Goal: Find contact information: Find contact information

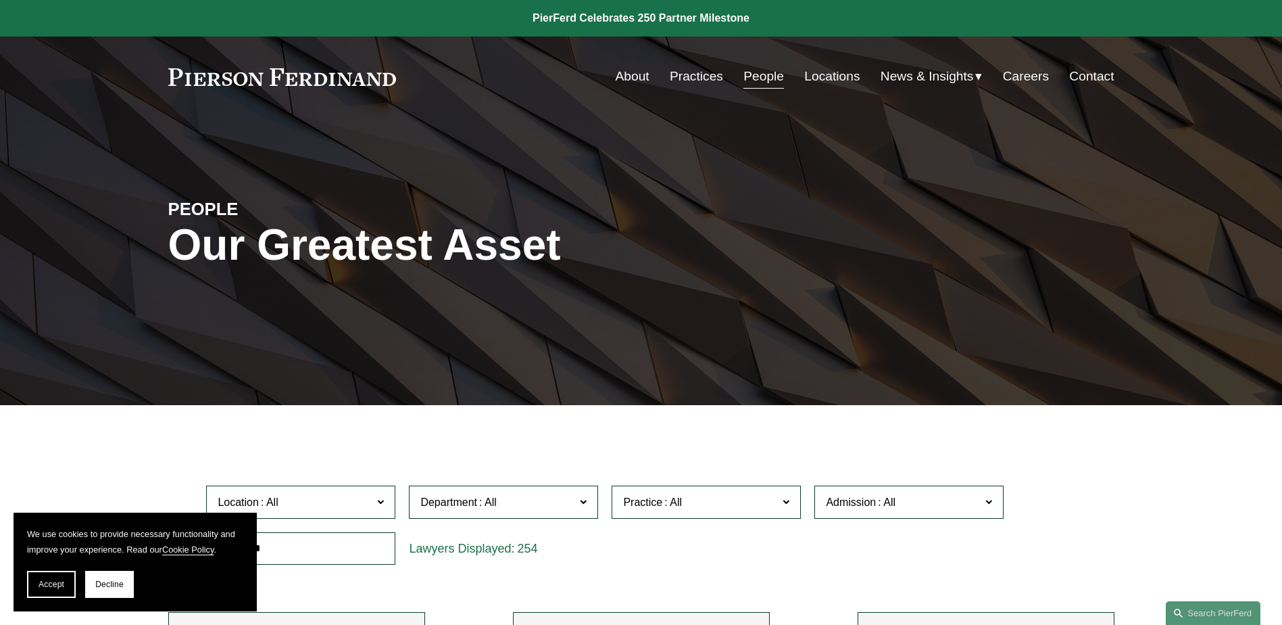
click at [759, 71] on link "People" at bounding box center [764, 77] width 41 height 26
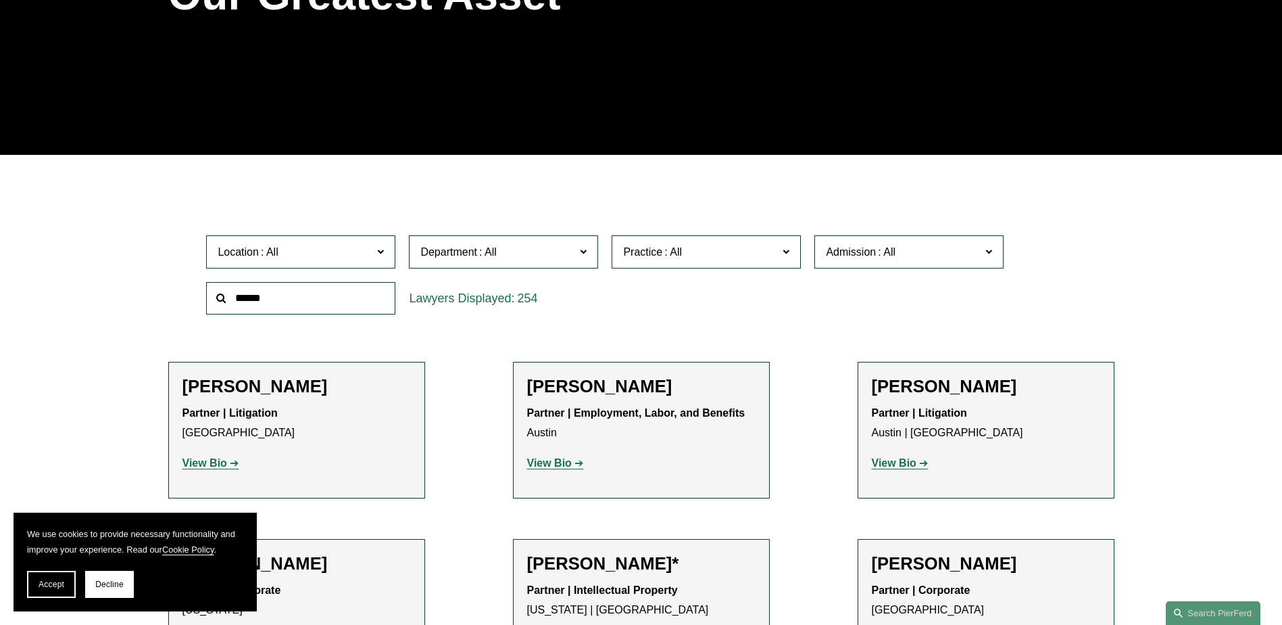
scroll to position [270, 0]
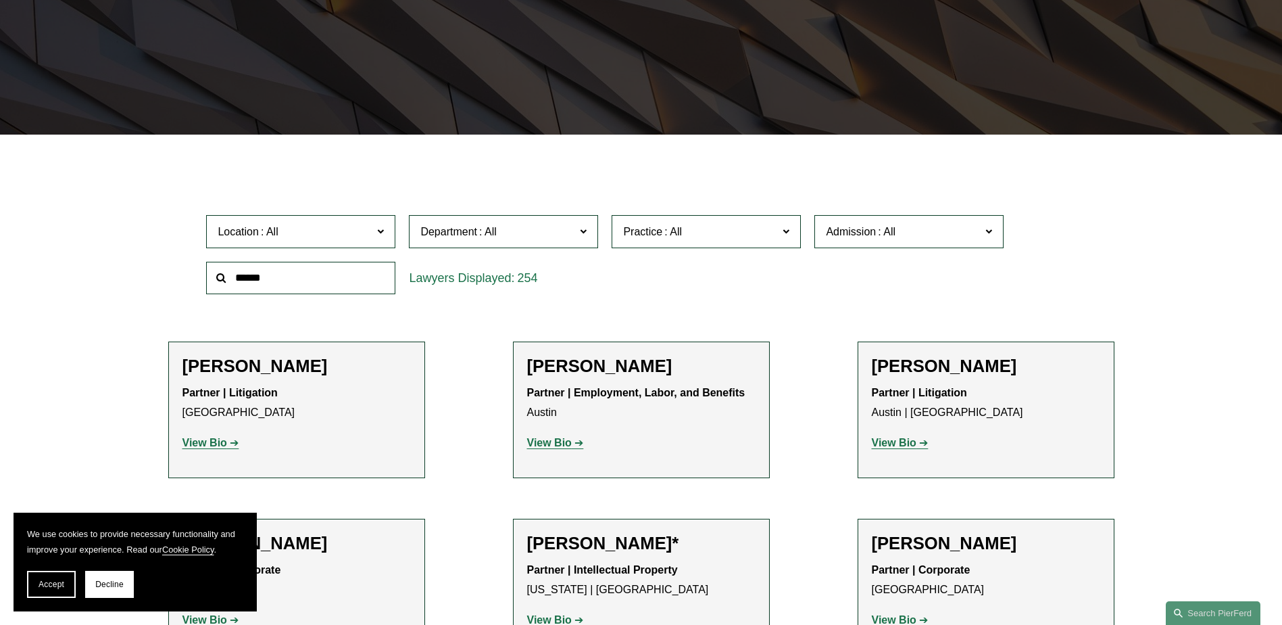
click at [250, 281] on input "text" at bounding box center [300, 278] width 189 height 33
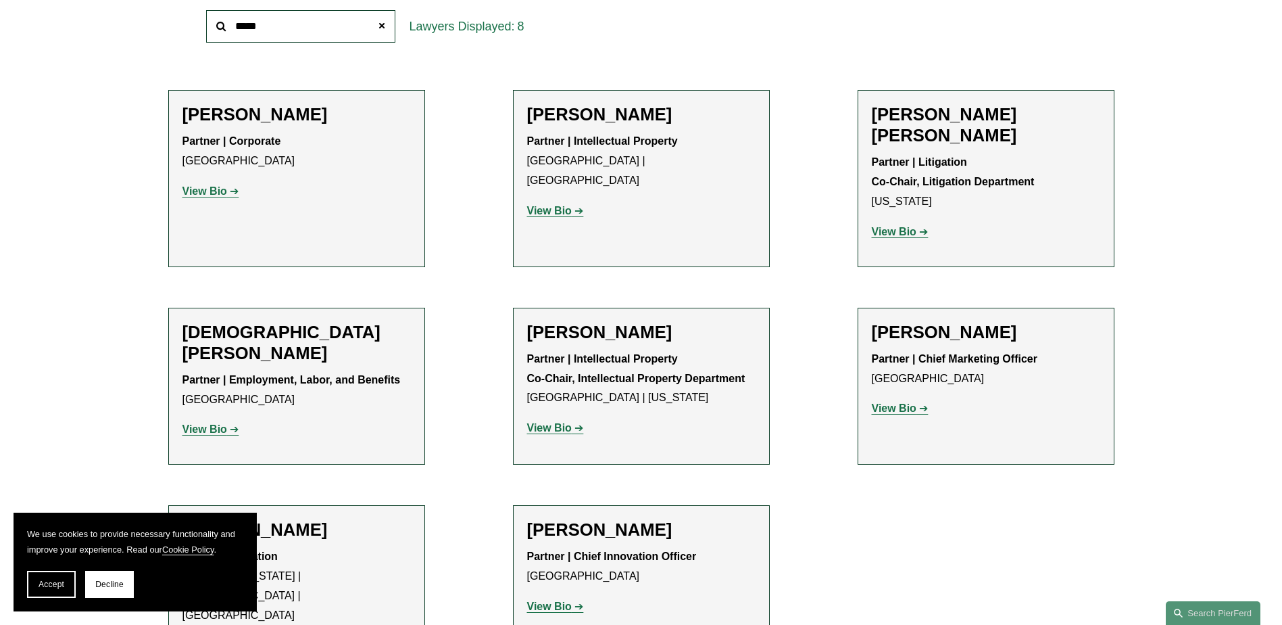
scroll to position [541, 0]
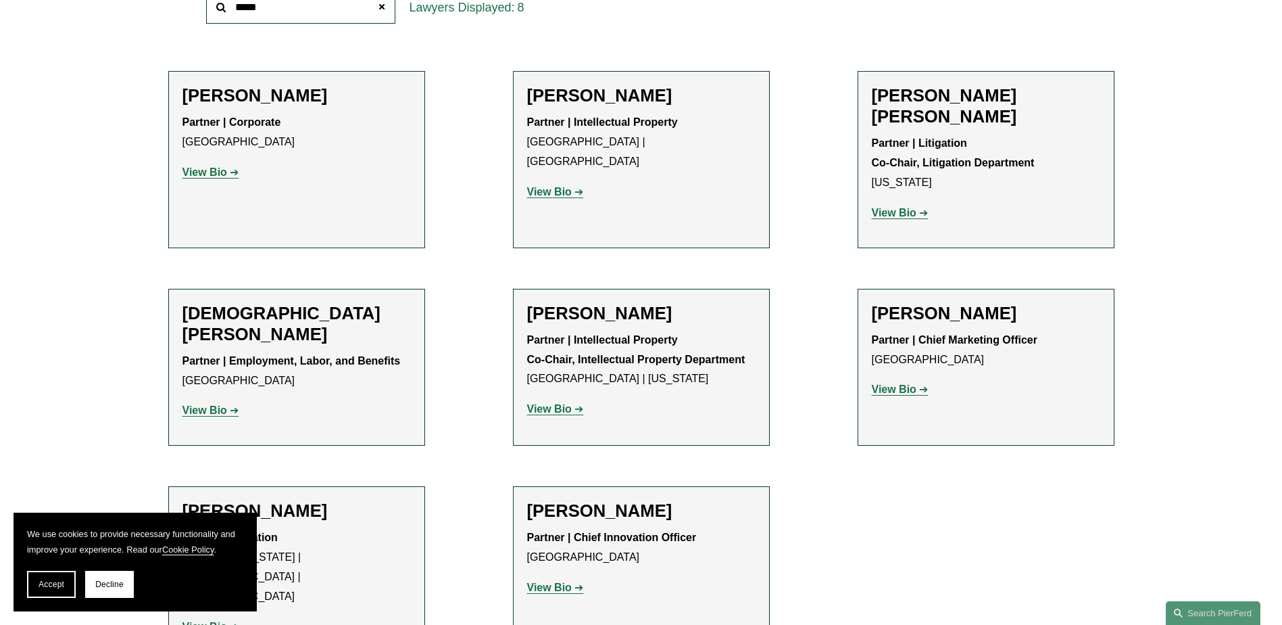
type input "*****"
click at [552, 403] on strong "View Bio" at bounding box center [549, 408] width 45 height 11
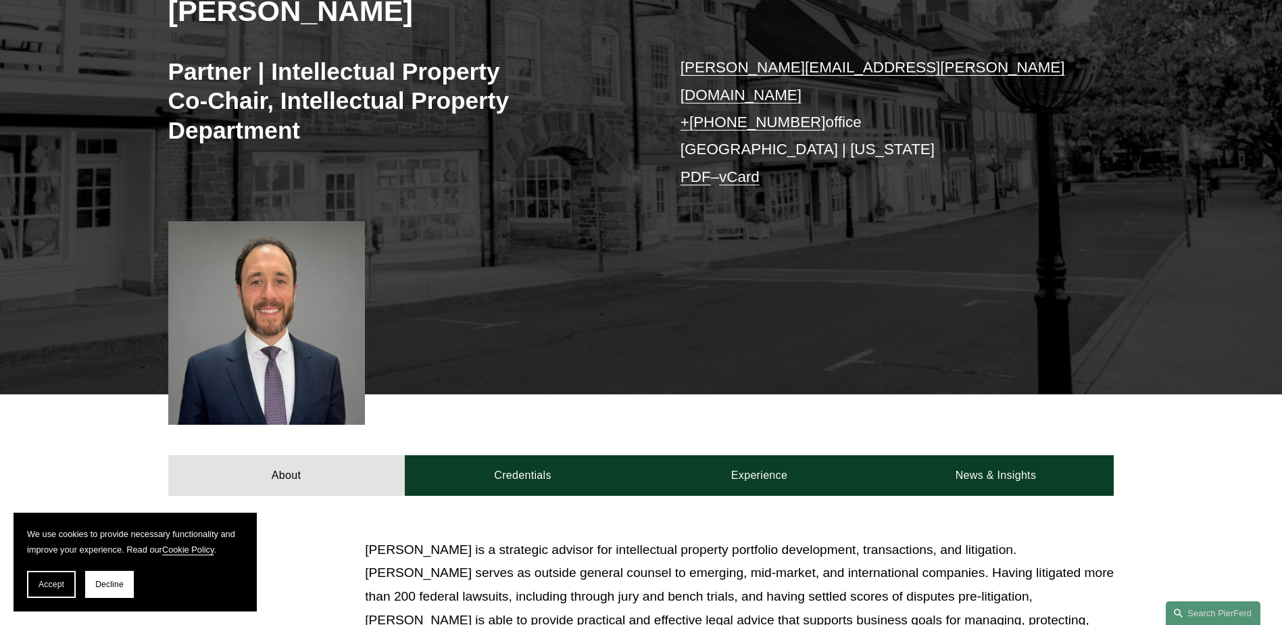
scroll to position [270, 0]
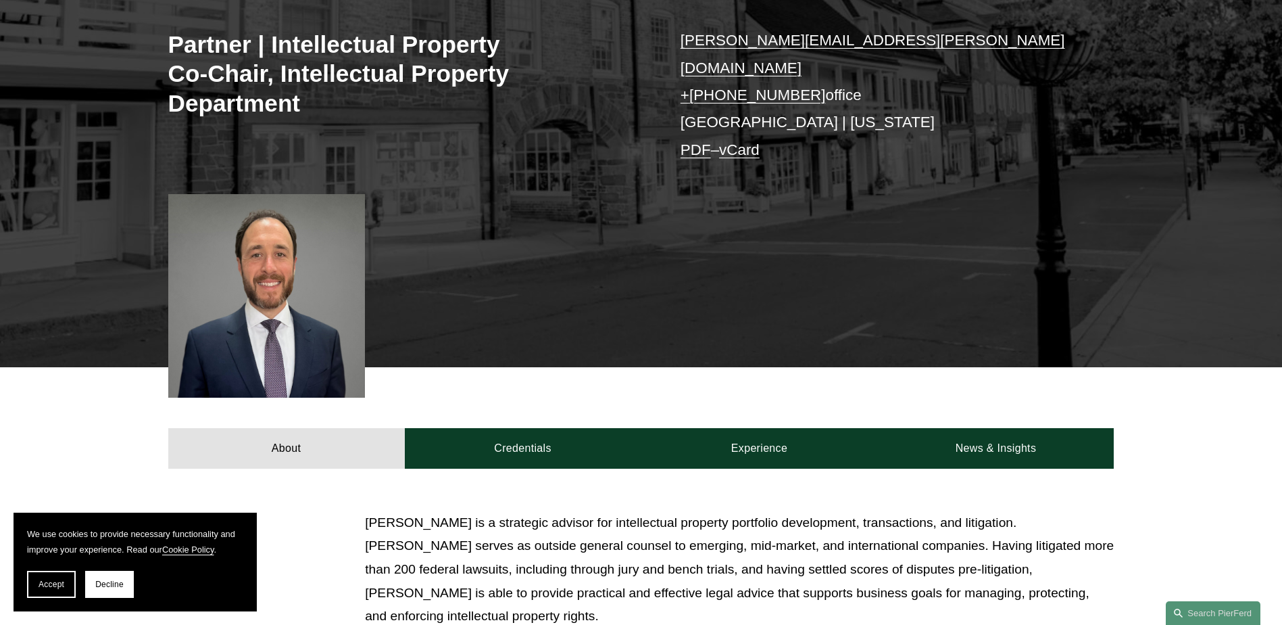
click at [746, 141] on link "vCard" at bounding box center [739, 149] width 41 height 17
click at [648, 263] on div "Christopher R. Kinkade Partner | Intellectual Property Co-Chair, Intellectual P…" at bounding box center [641, 126] width 1282 height 482
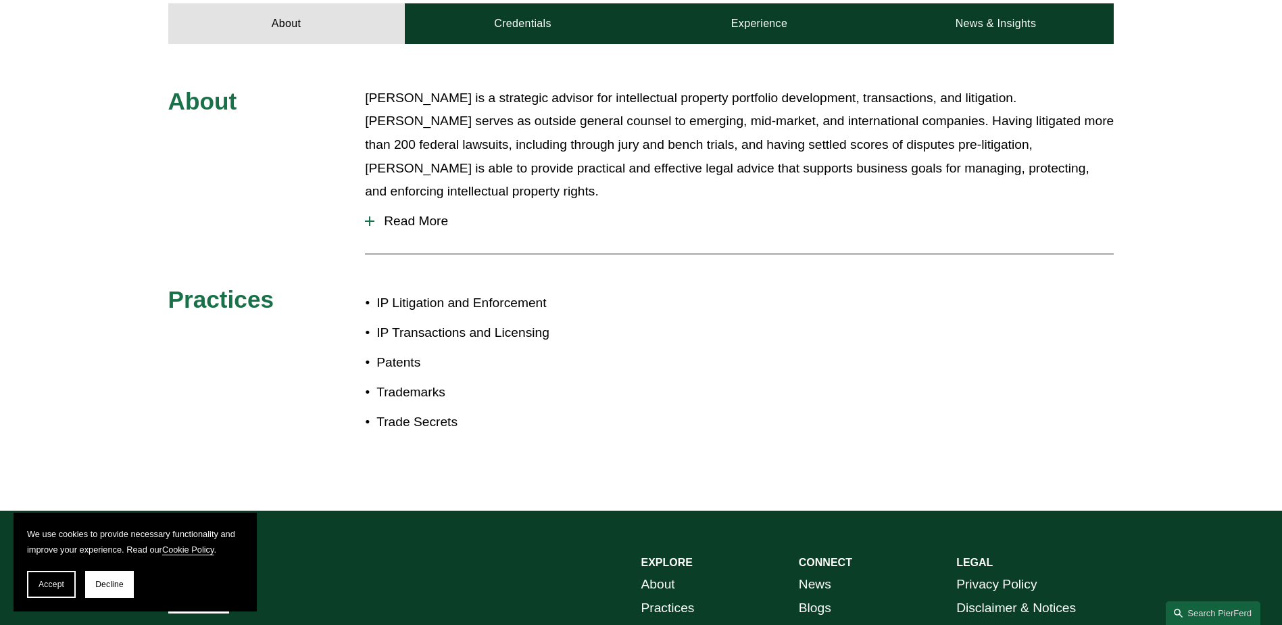
scroll to position [861, 0]
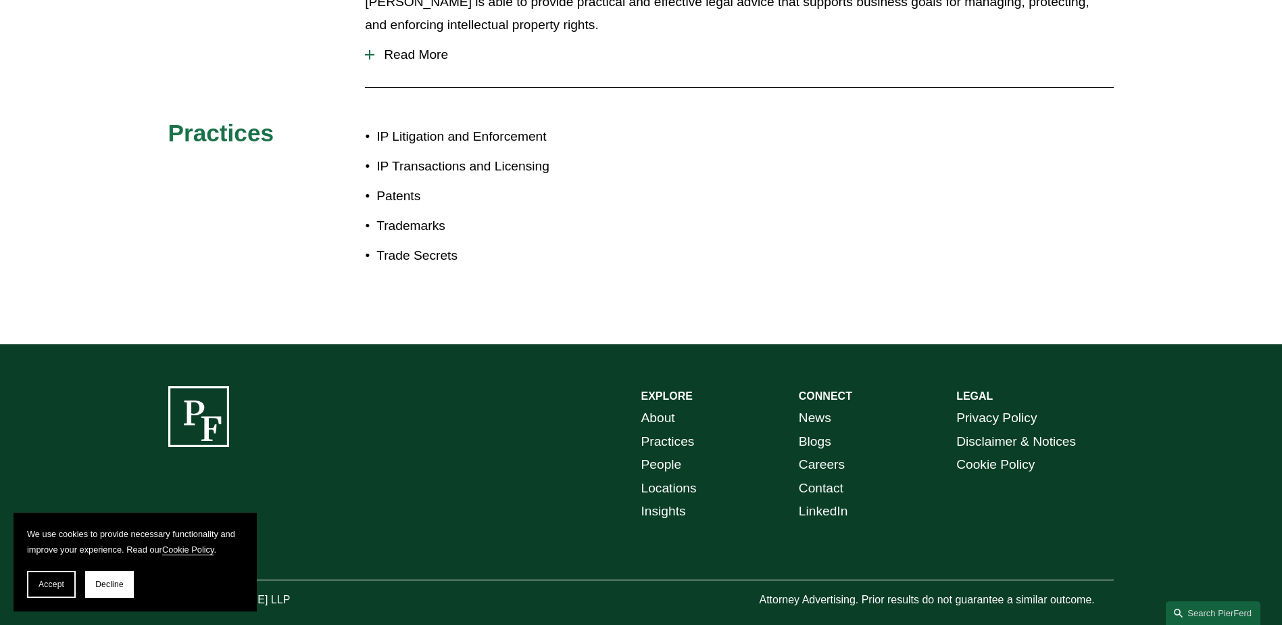
click at [53, 585] on span "Accept" at bounding box center [52, 583] width 26 height 9
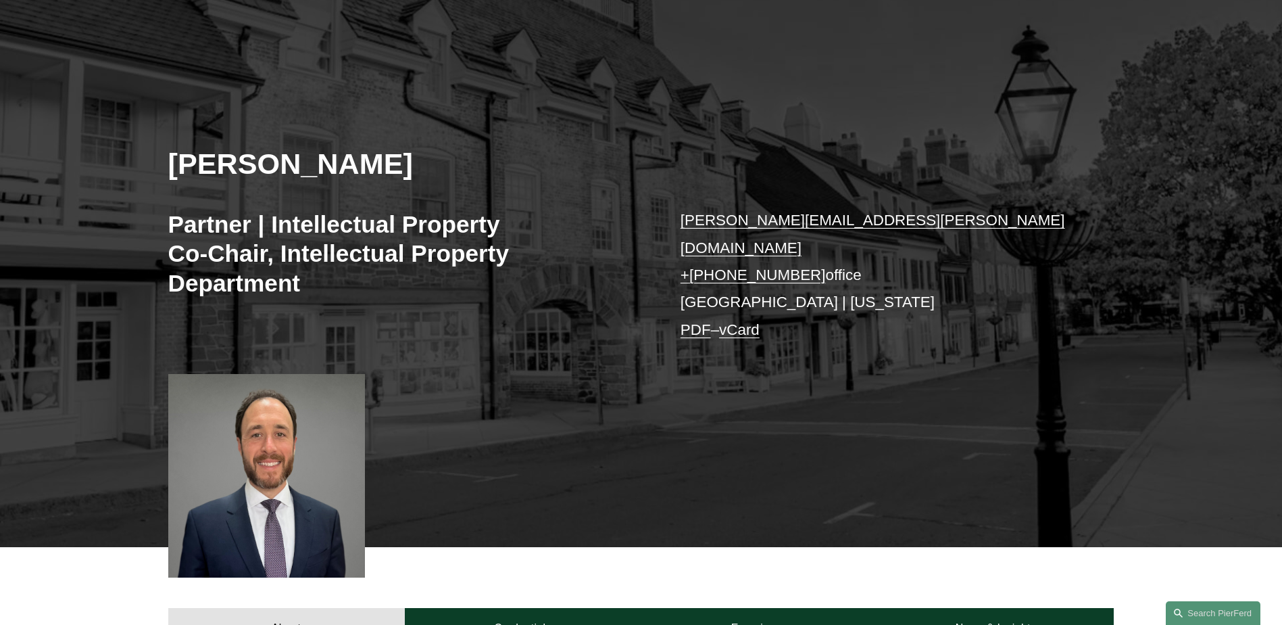
scroll to position [0, 0]
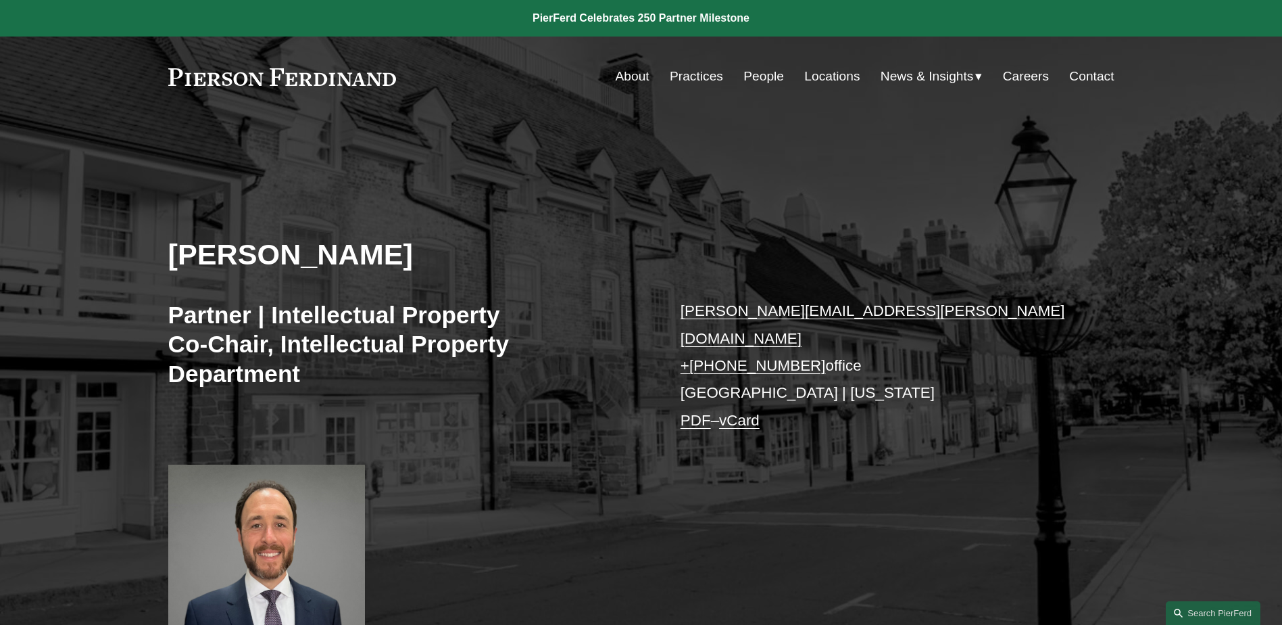
click at [823, 76] on link "Locations" at bounding box center [832, 77] width 55 height 26
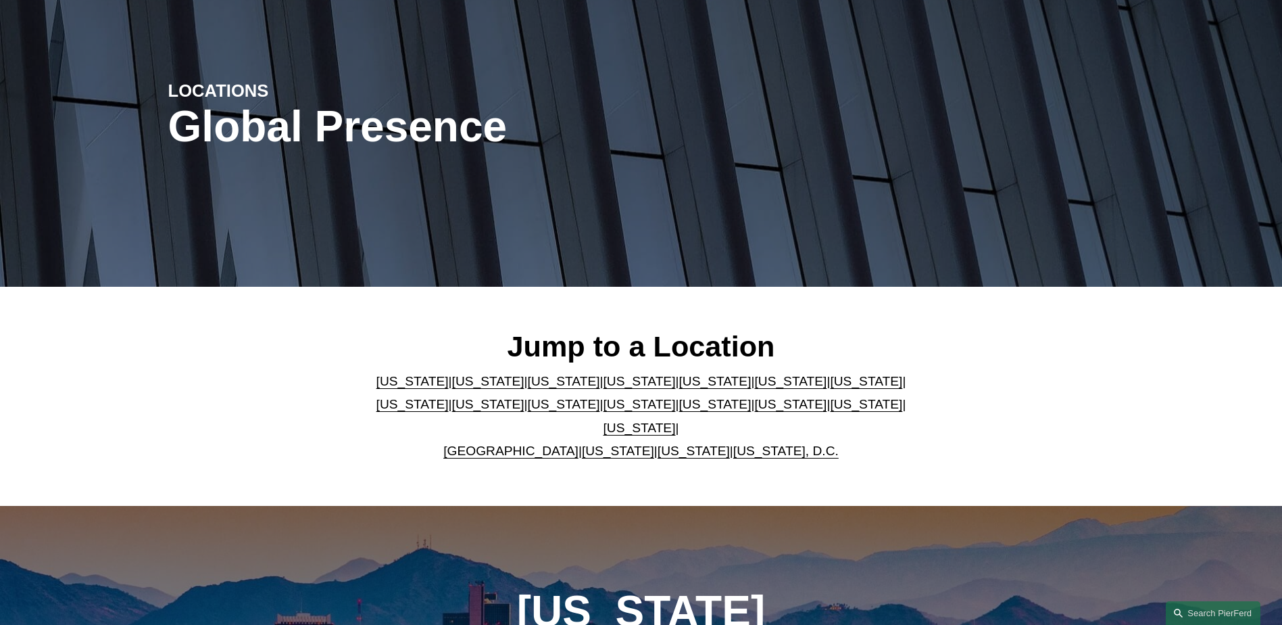
scroll to position [135, 0]
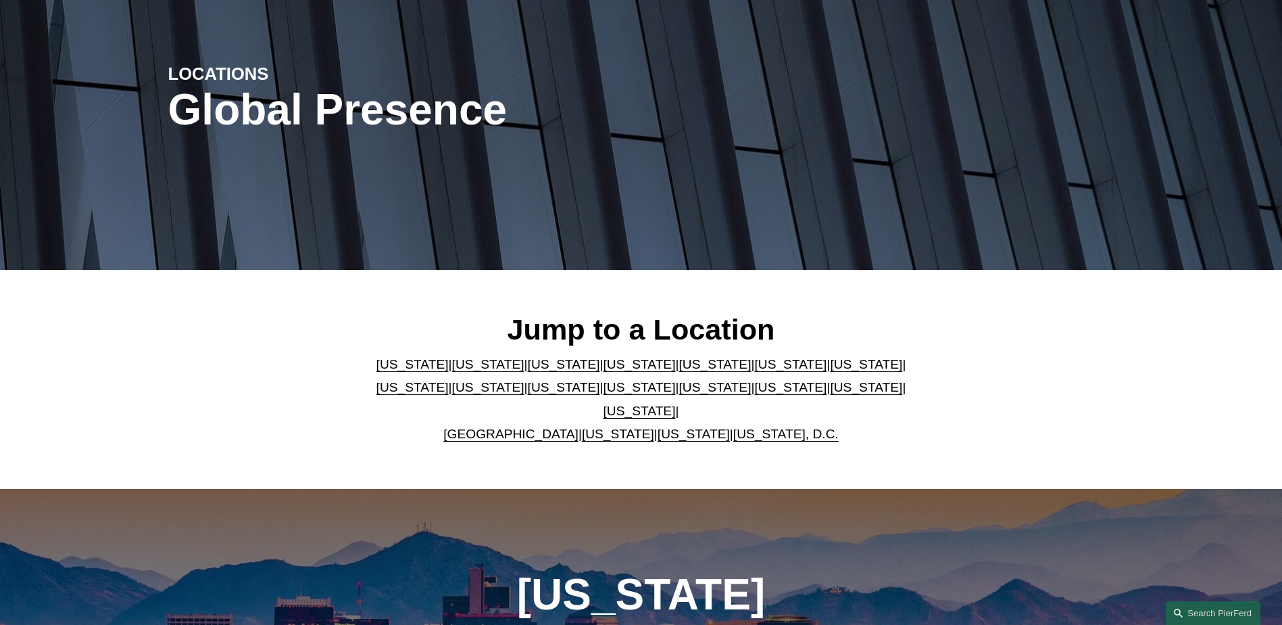
click at [519, 427] on link "United Kingdom" at bounding box center [510, 434] width 135 height 14
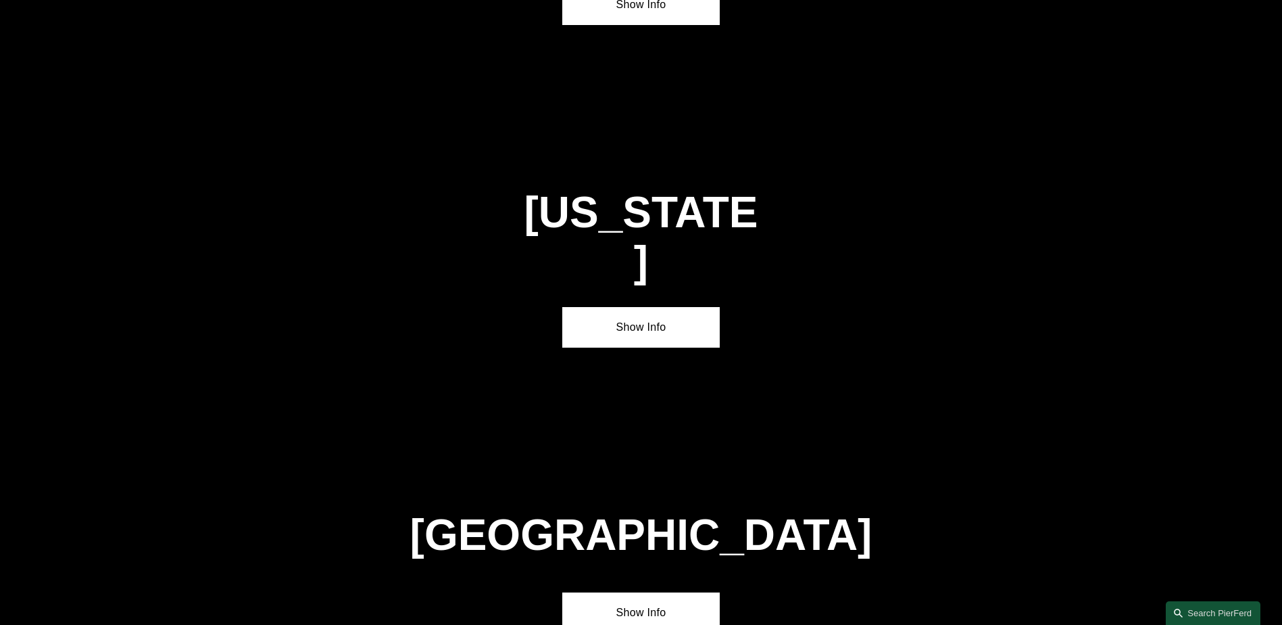
scroll to position [4885, 0]
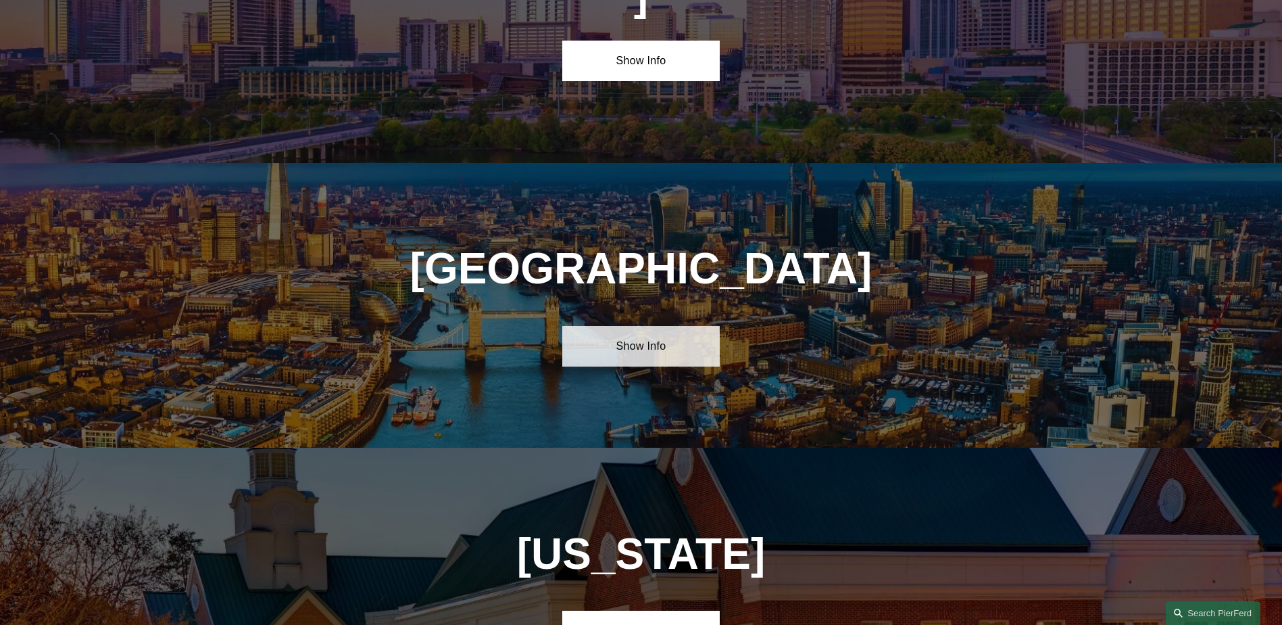
click at [624, 326] on link "Show Info" at bounding box center [641, 346] width 158 height 41
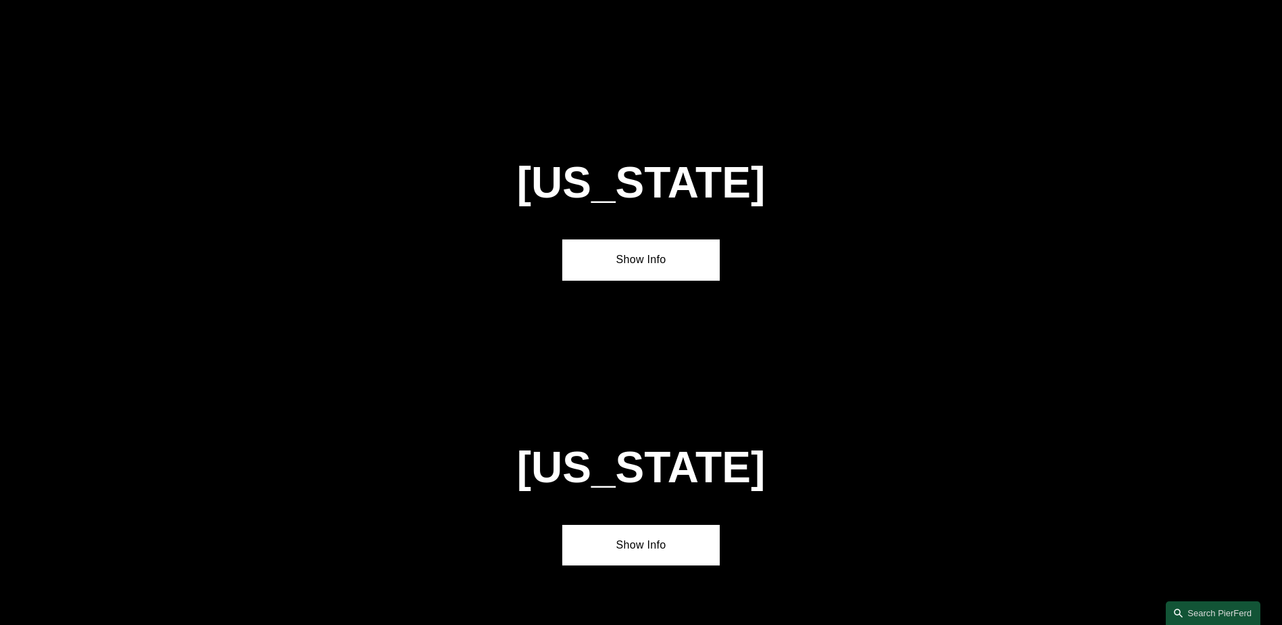
scroll to position [3195, 0]
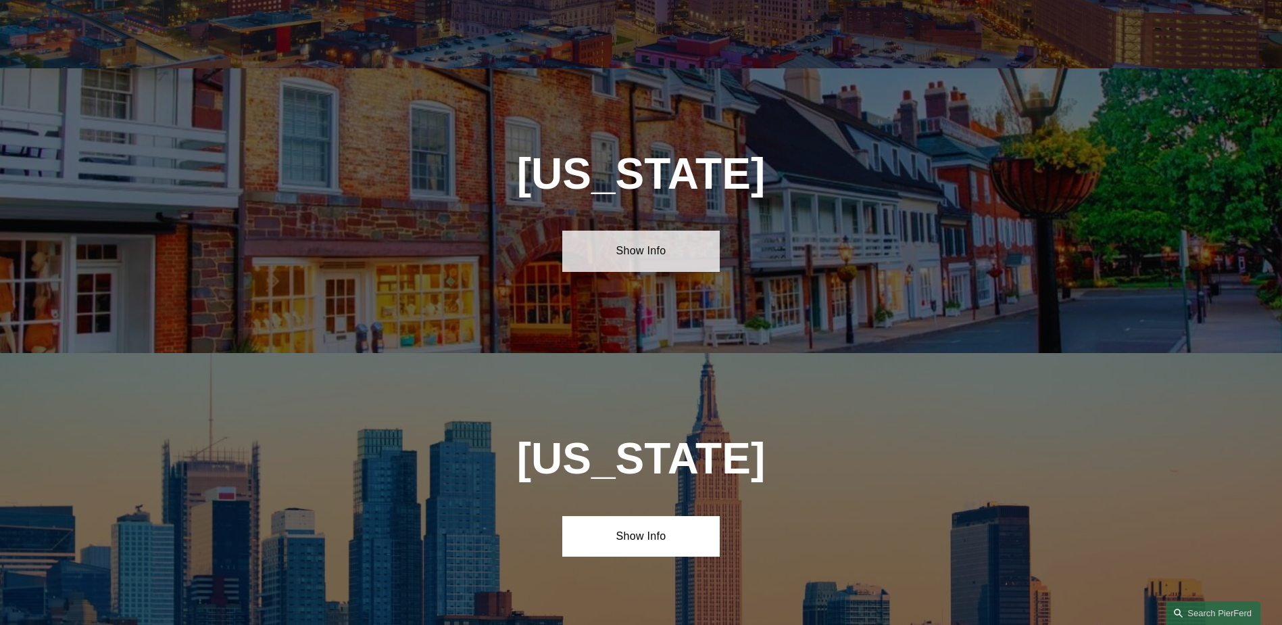
click at [610, 231] on link "Show Info" at bounding box center [641, 251] width 158 height 41
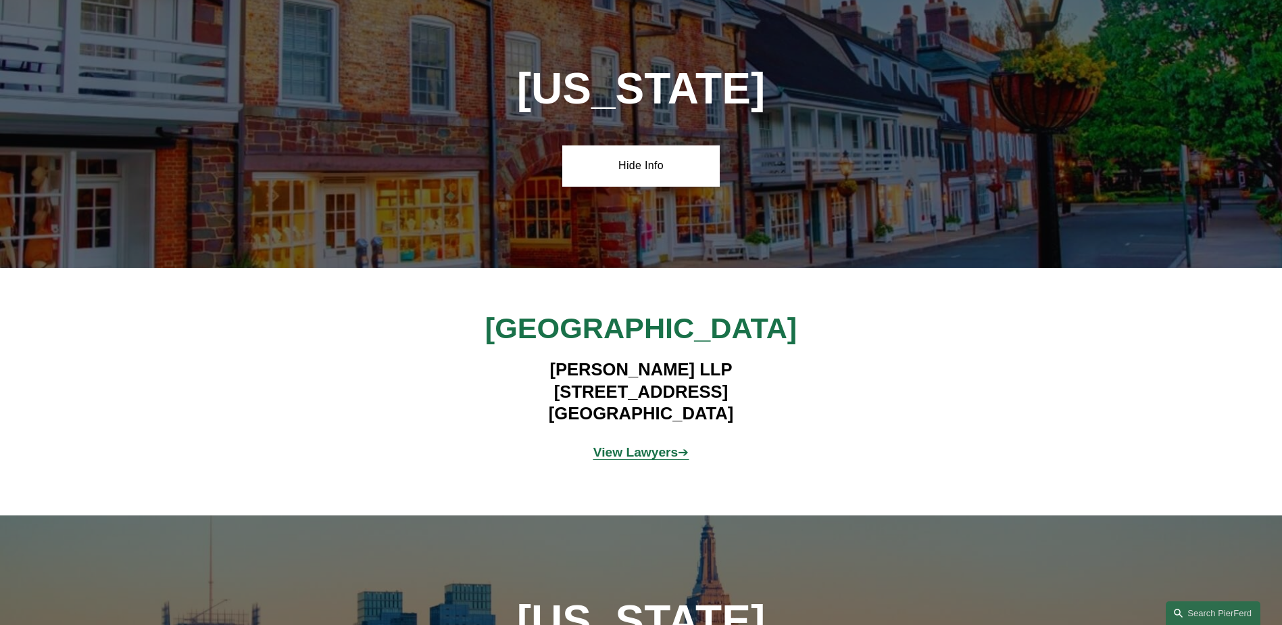
scroll to position [3533, 0]
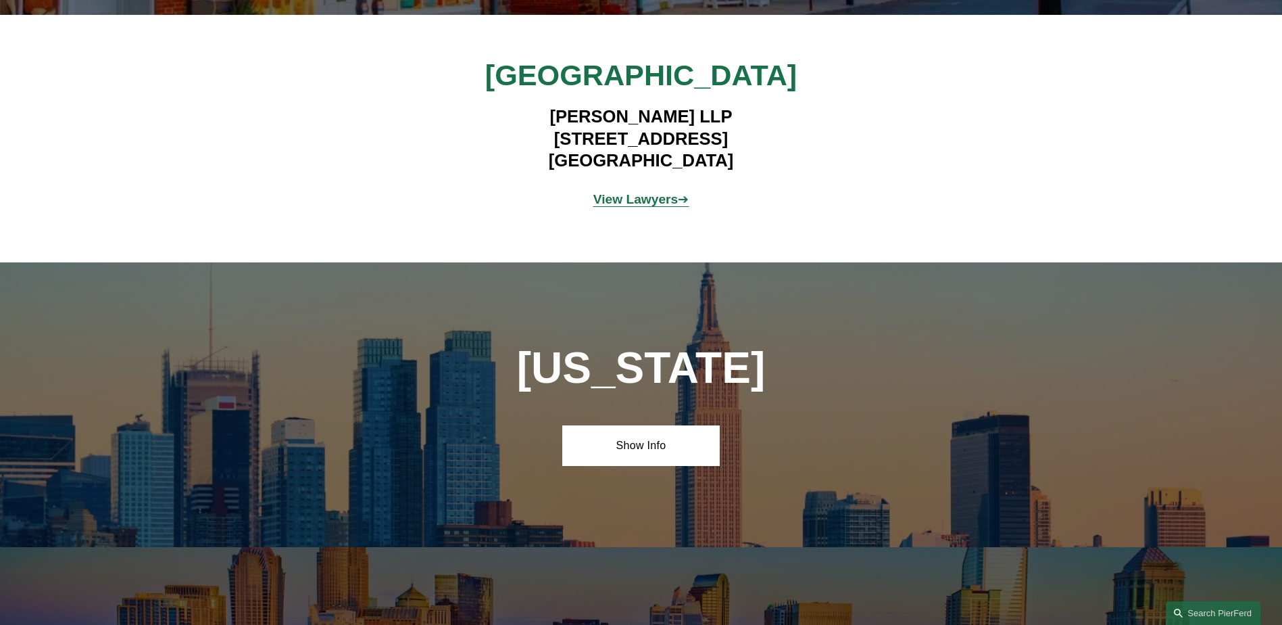
click at [620, 192] on strong "View Lawyers" at bounding box center [636, 199] width 85 height 14
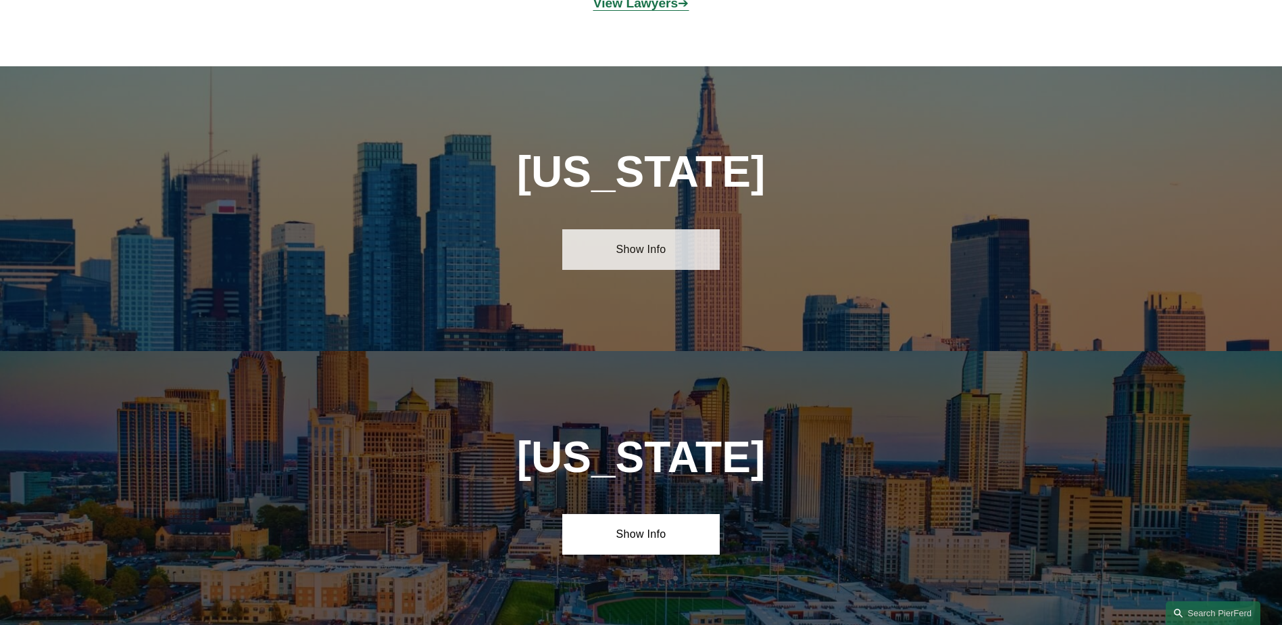
scroll to position [3736, 0]
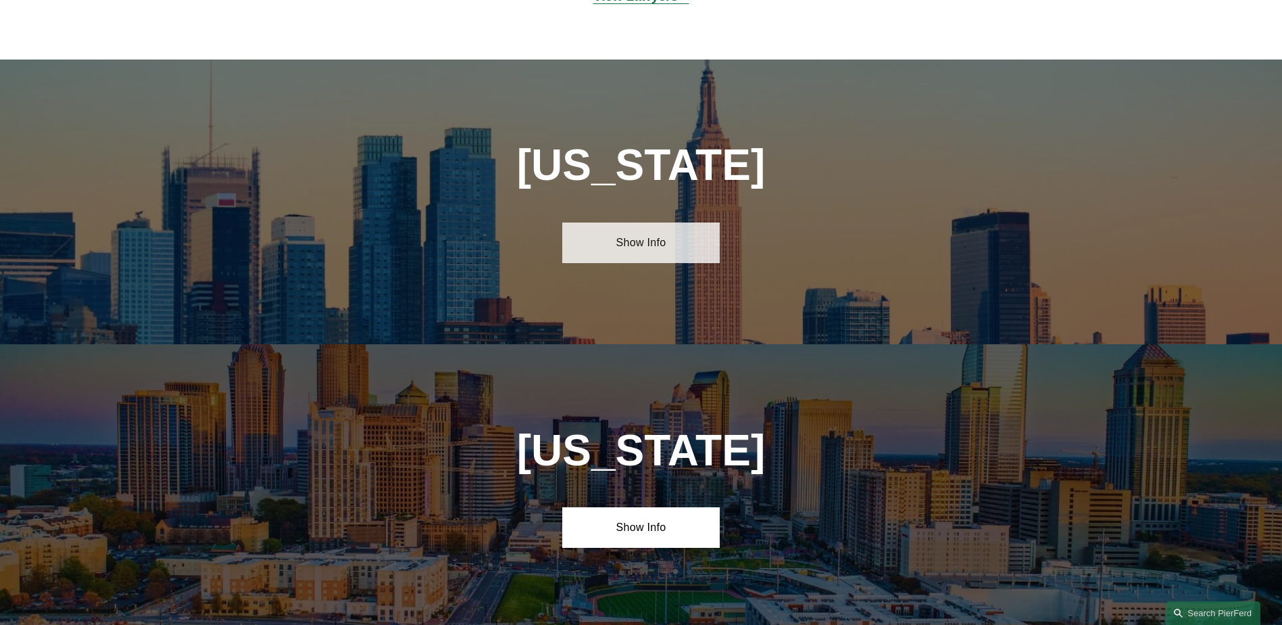
click at [638, 222] on link "Show Info" at bounding box center [641, 242] width 158 height 41
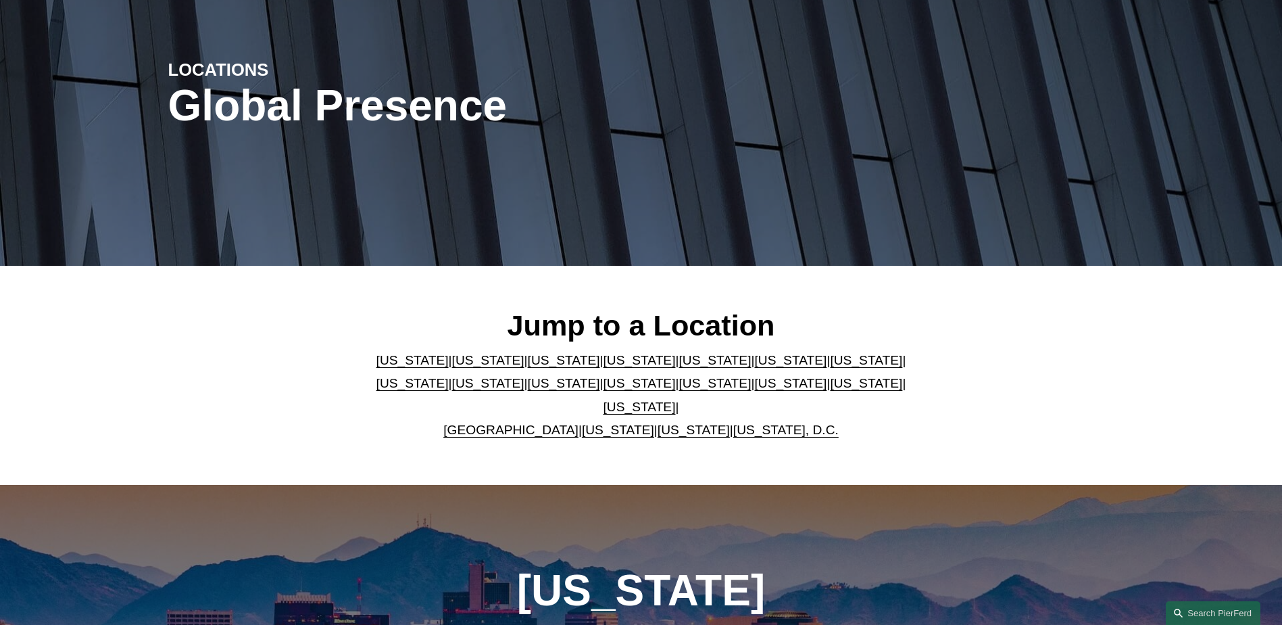
scroll to position [135, 0]
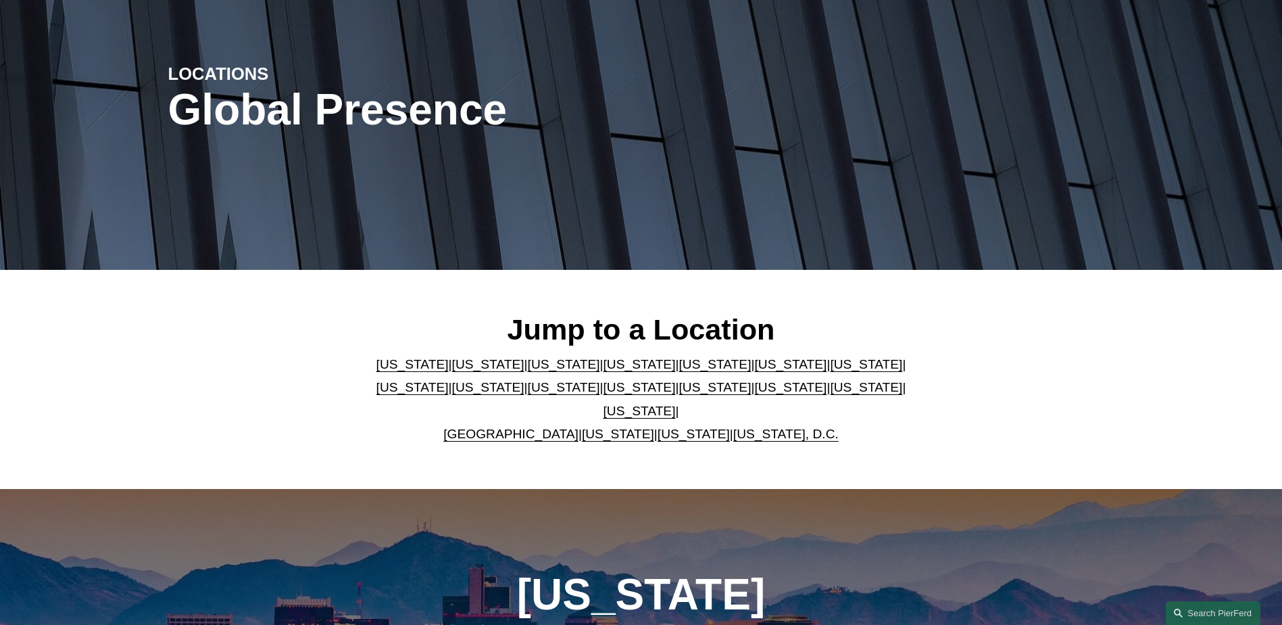
click at [528, 394] on link "[US_STATE]" at bounding box center [564, 387] width 72 height 14
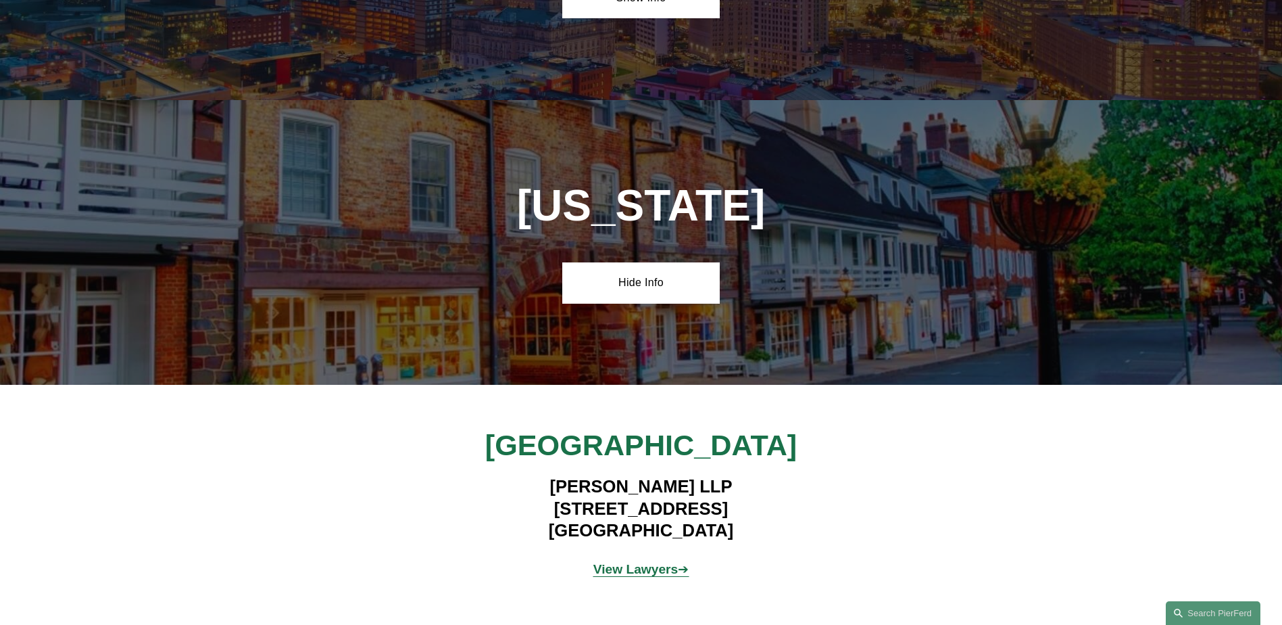
scroll to position [3176, 0]
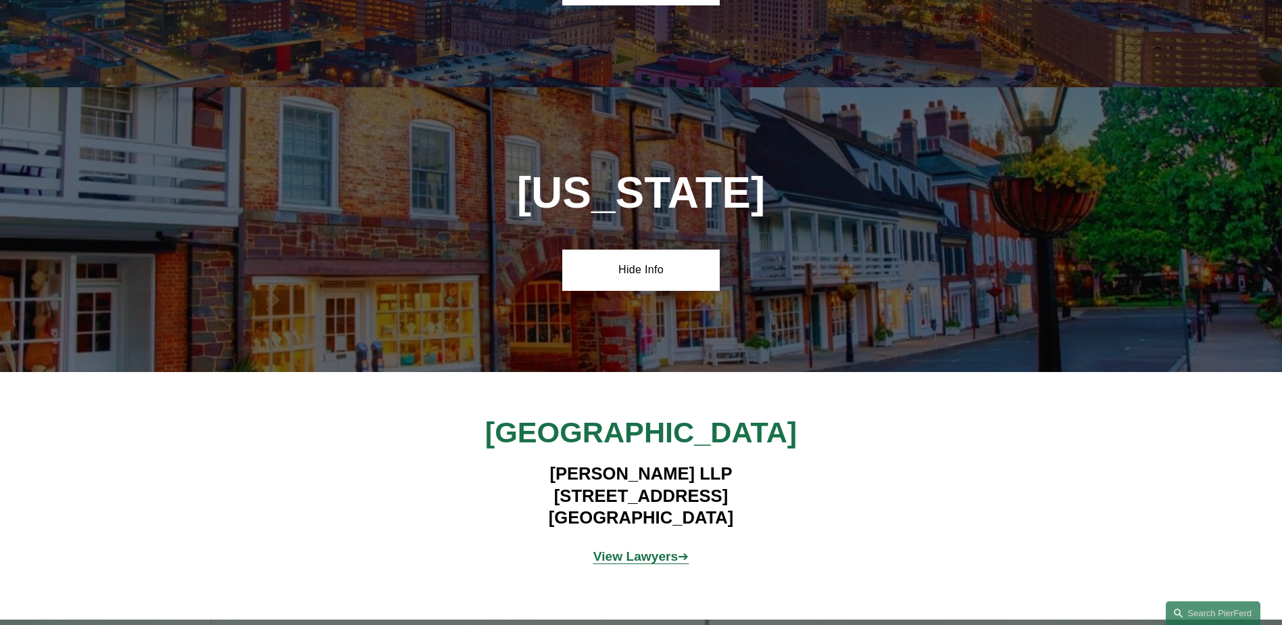
drag, startPoint x: 726, startPoint y: 425, endPoint x: 542, endPoint y: 377, distance: 190.7
click at [542, 462] on h4 "Pierson Ferdinand LLP 100 Overlook Center, 2nd Floor Princeton, NJ 08540" at bounding box center [641, 495] width 394 height 66
copy h4 "Pierson Ferdinand LLP 100 Overlook Center, 2nd Floor Princeton, NJ 08540"
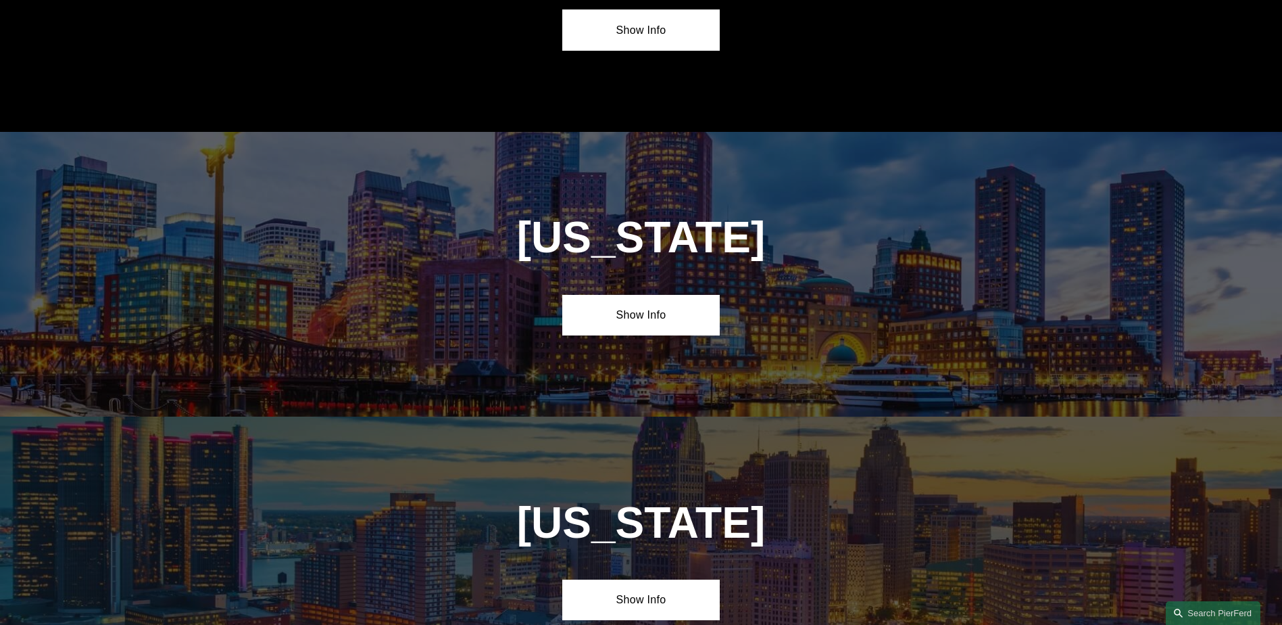
scroll to position [2365, 0]
